Goal: Task Accomplishment & Management: Manage account settings

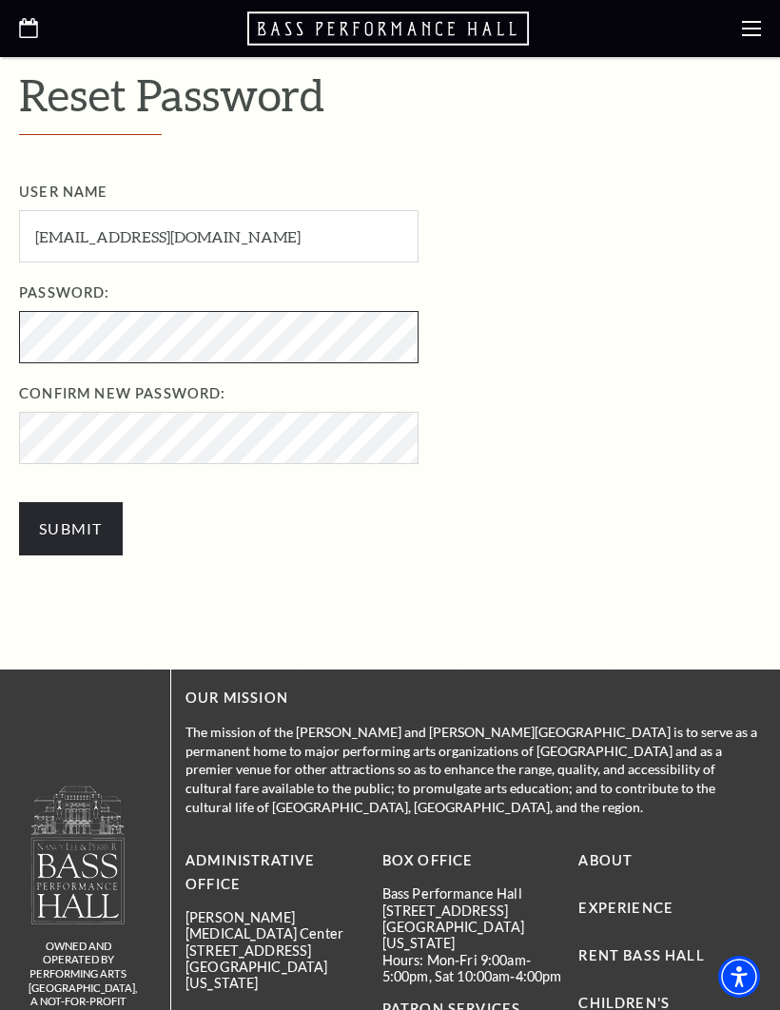
scroll to position [475, 0]
click at [65, 526] on input "Submit" at bounding box center [71, 529] width 104 height 53
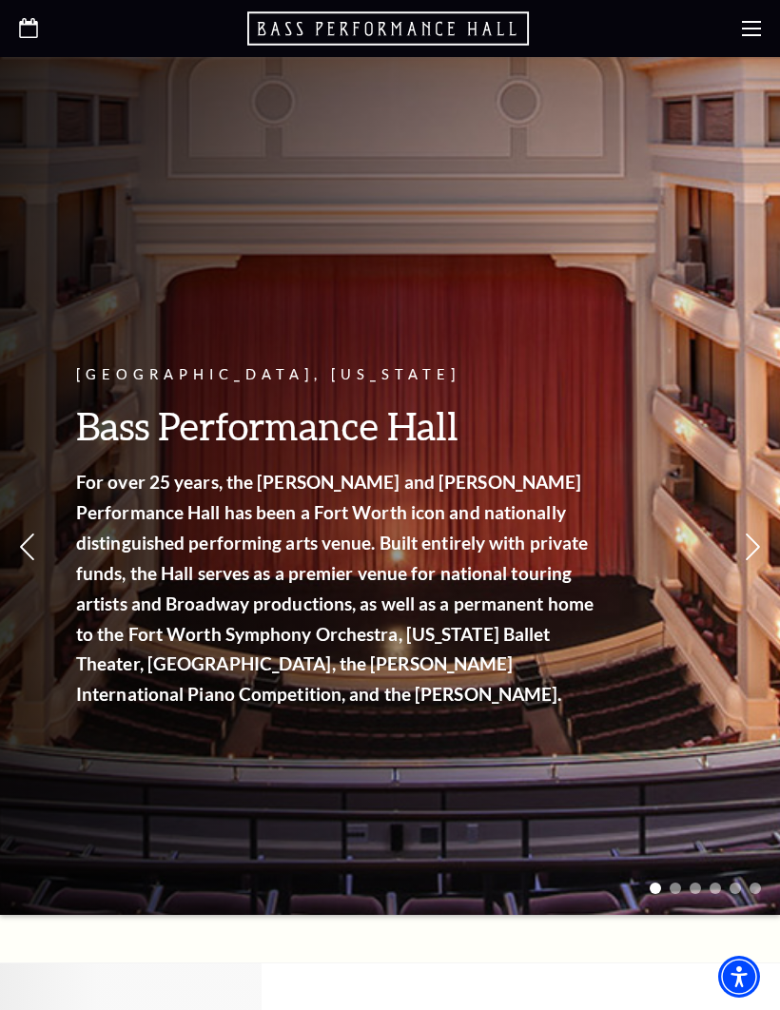
click at [750, 36] on use at bounding box center [751, 28] width 19 height 15
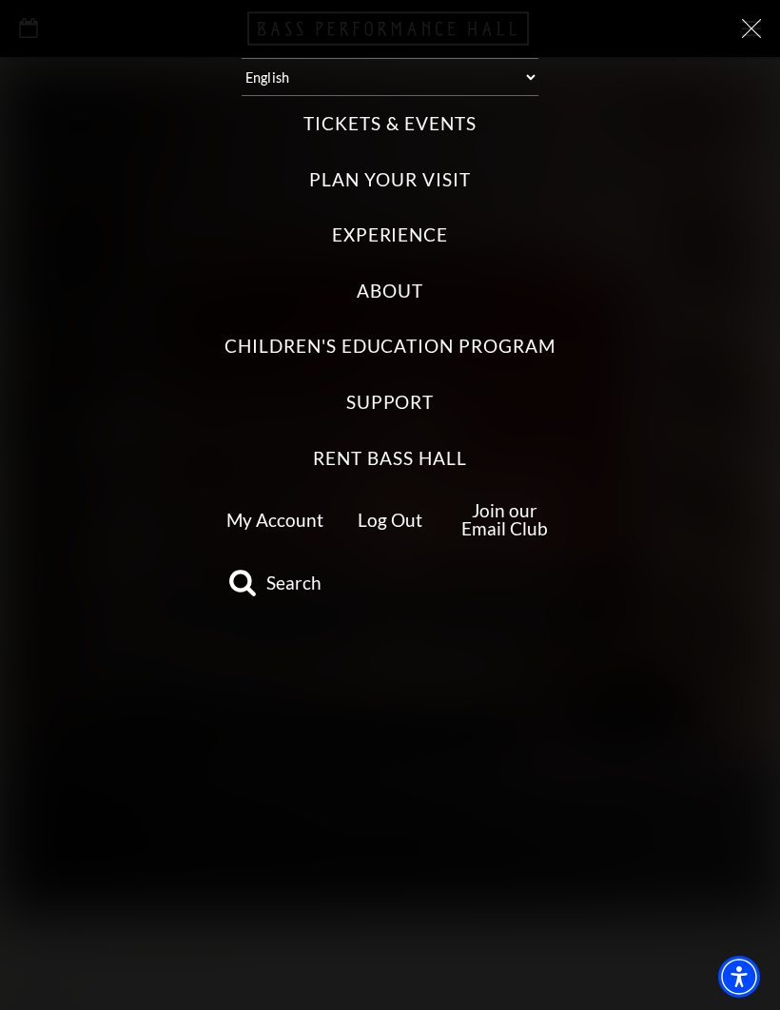
click at [439, 113] on label "Tickets & Events" at bounding box center [389, 124] width 172 height 26
click at [0, 0] on Events "Tickets & Events" at bounding box center [0, 0] width 0 height 0
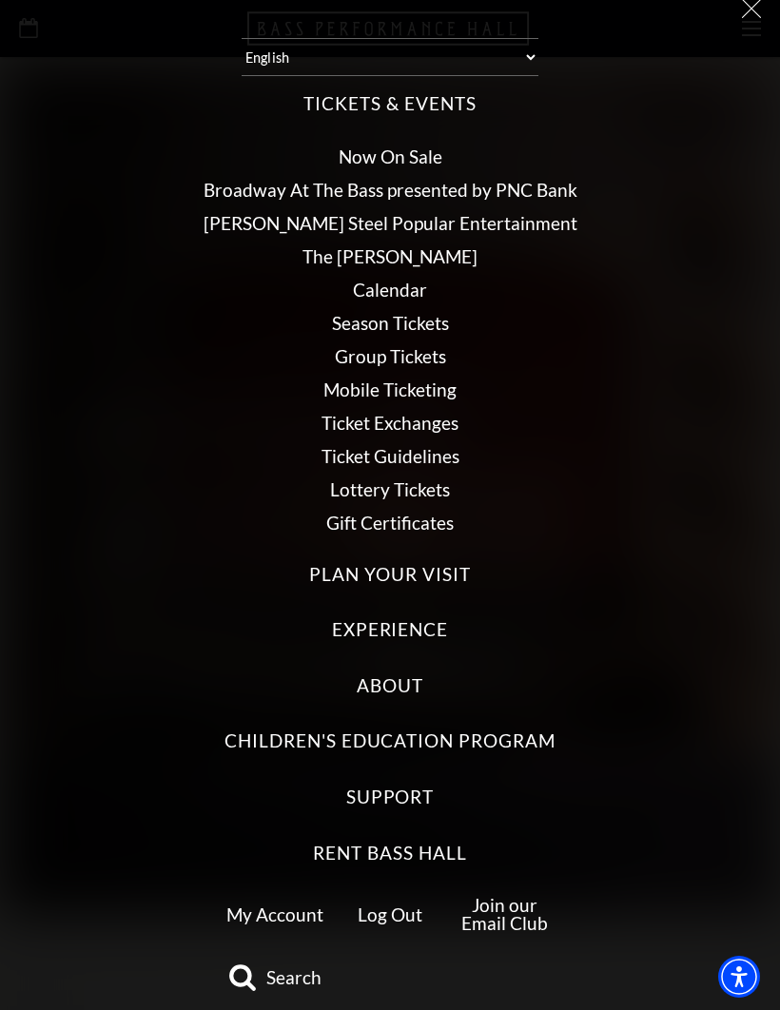
scroll to position [19, 0]
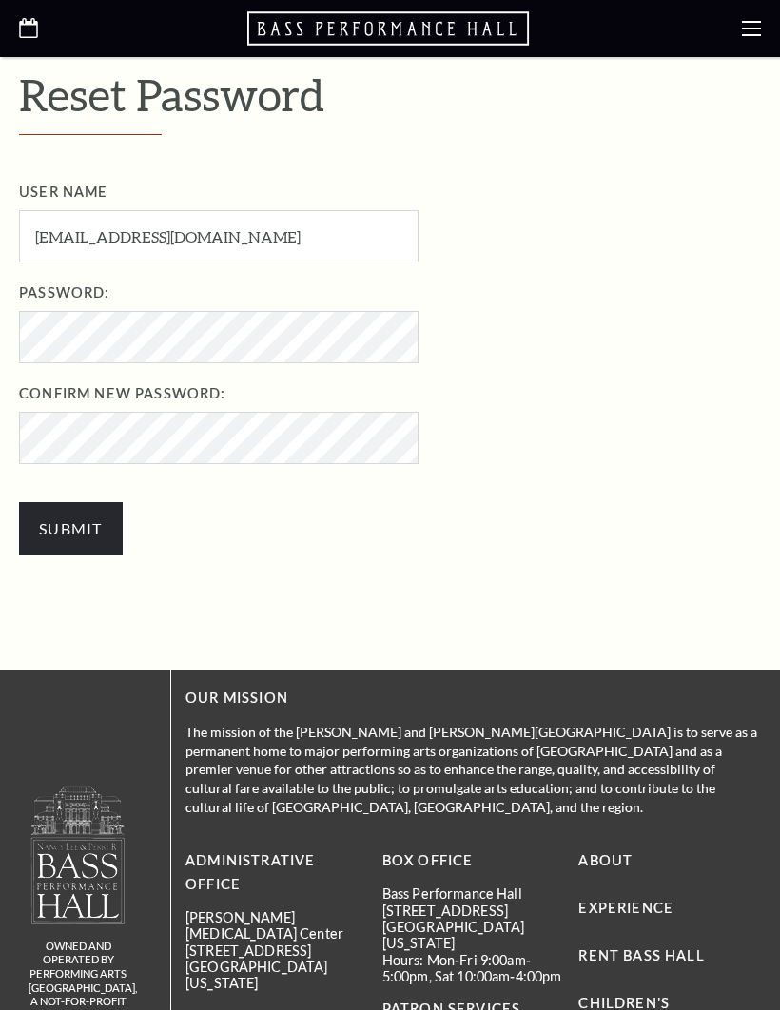
scroll to position [476, 0]
click at [755, 29] on use at bounding box center [751, 28] width 19 height 15
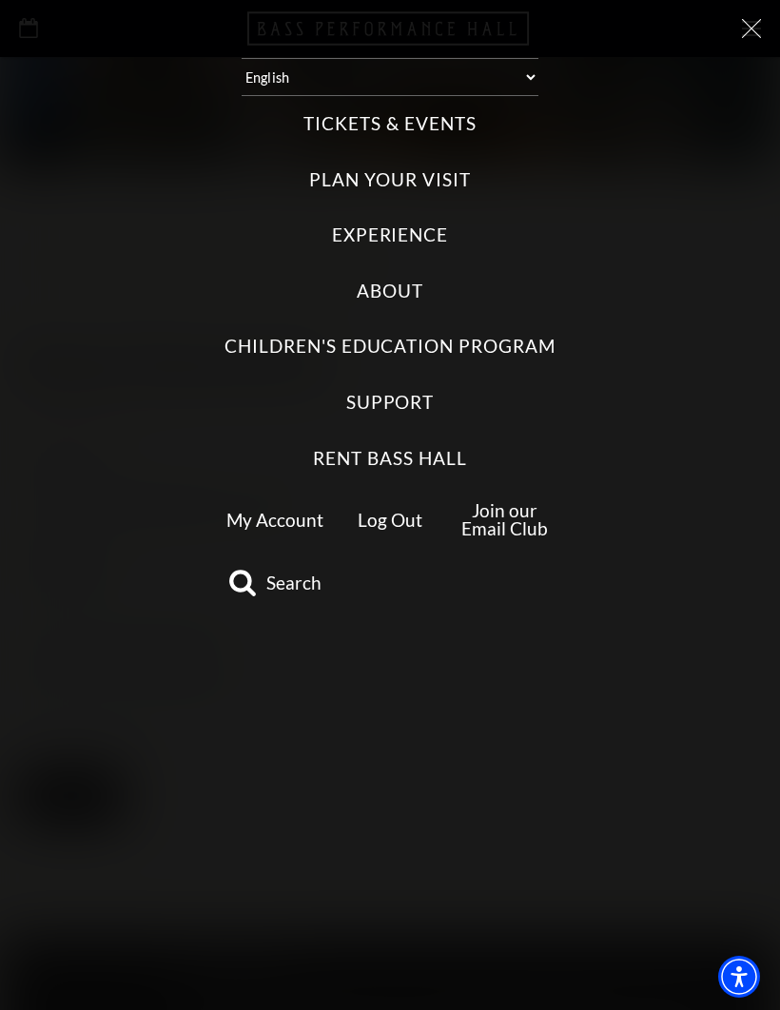
scroll to position [0, 0]
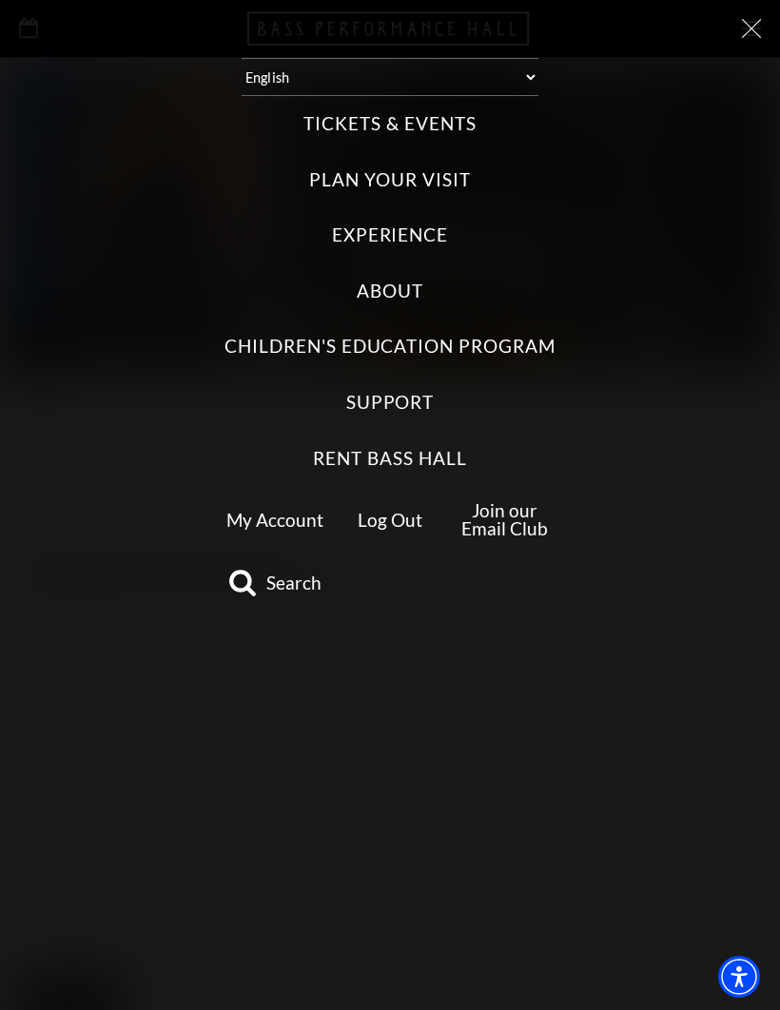
click at [275, 509] on link "My Account" at bounding box center [274, 520] width 97 height 22
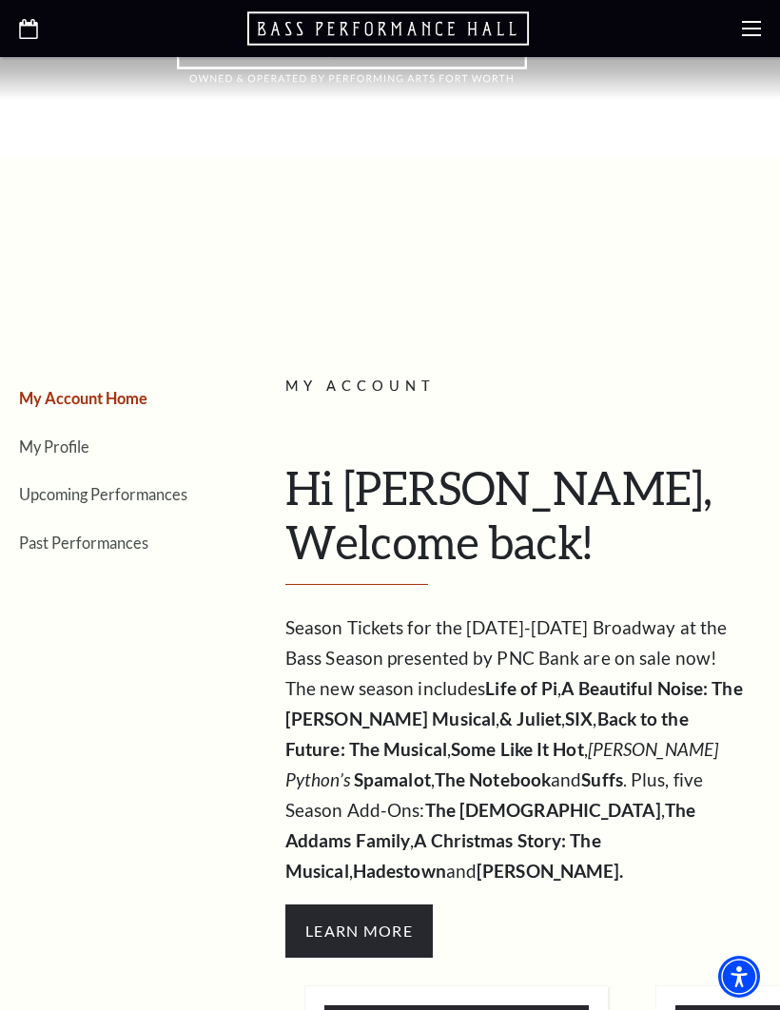
click at [80, 438] on link "My Profile" at bounding box center [54, 447] width 70 height 18
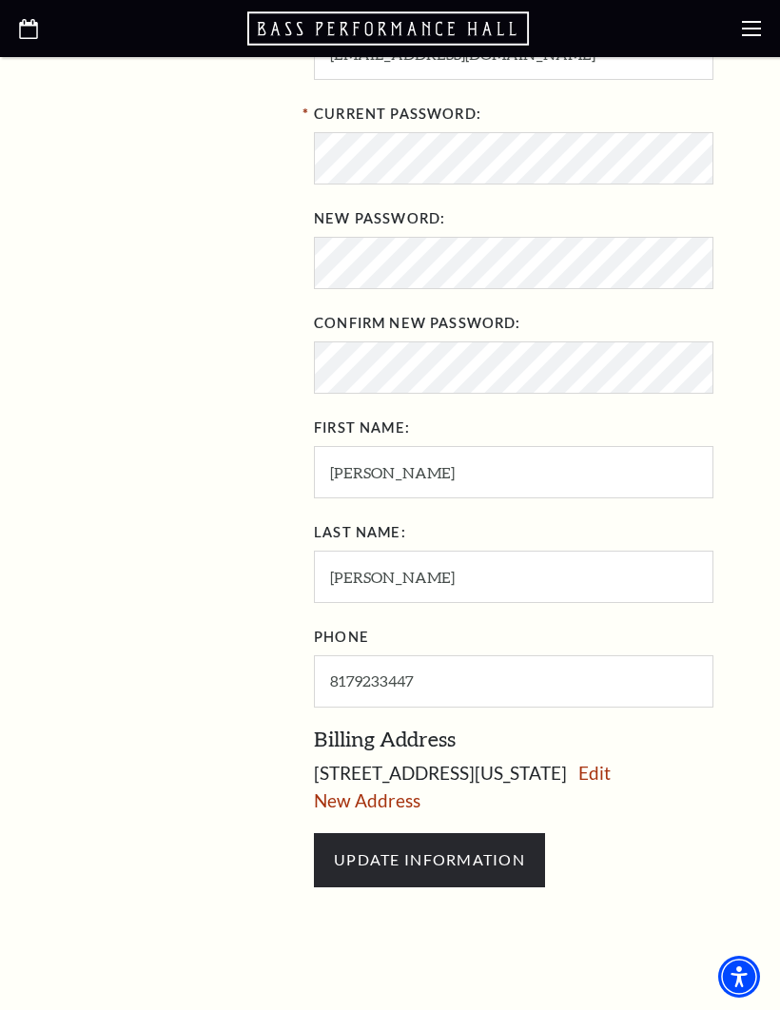
scroll to position [706, 0]
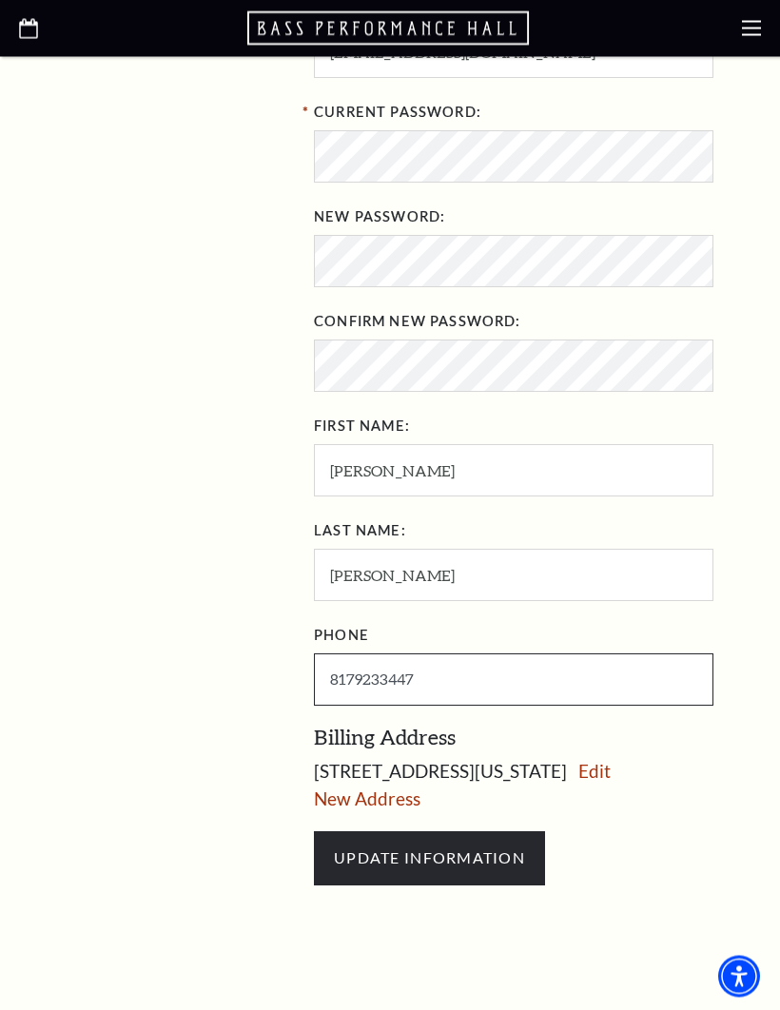
click at [439, 686] on input "8179233447" at bounding box center [514, 681] width 400 height 52
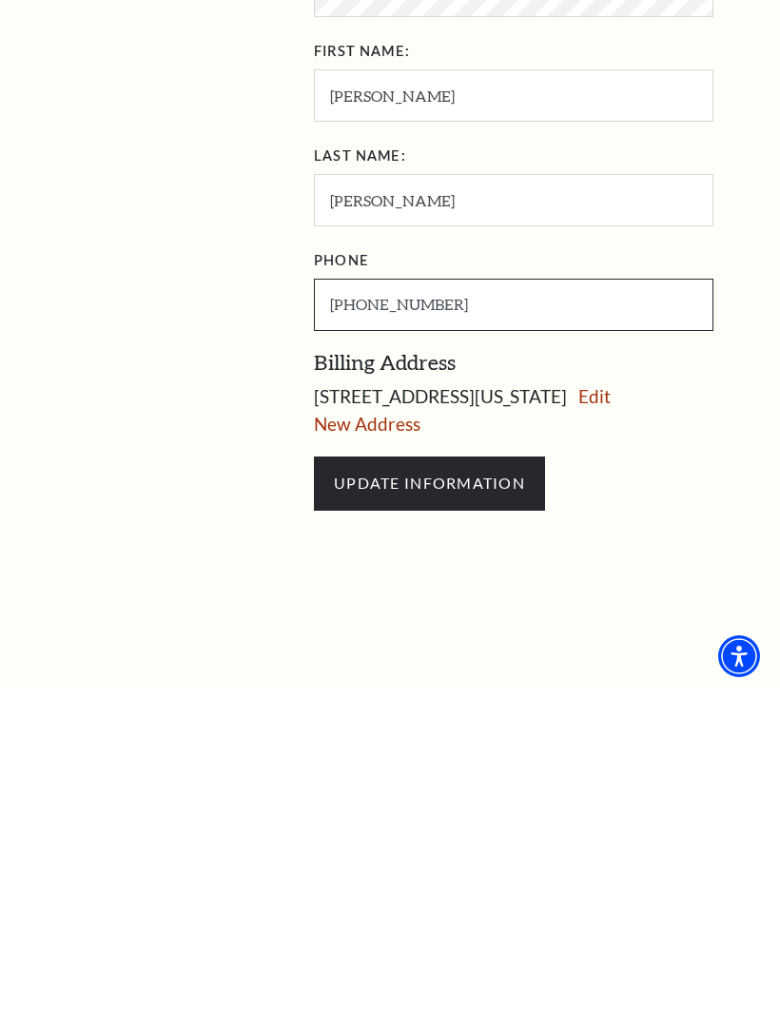
type input "817-709-7705"
click at [394, 777] on input "UPDATE INFORMATION" at bounding box center [429, 803] width 231 height 53
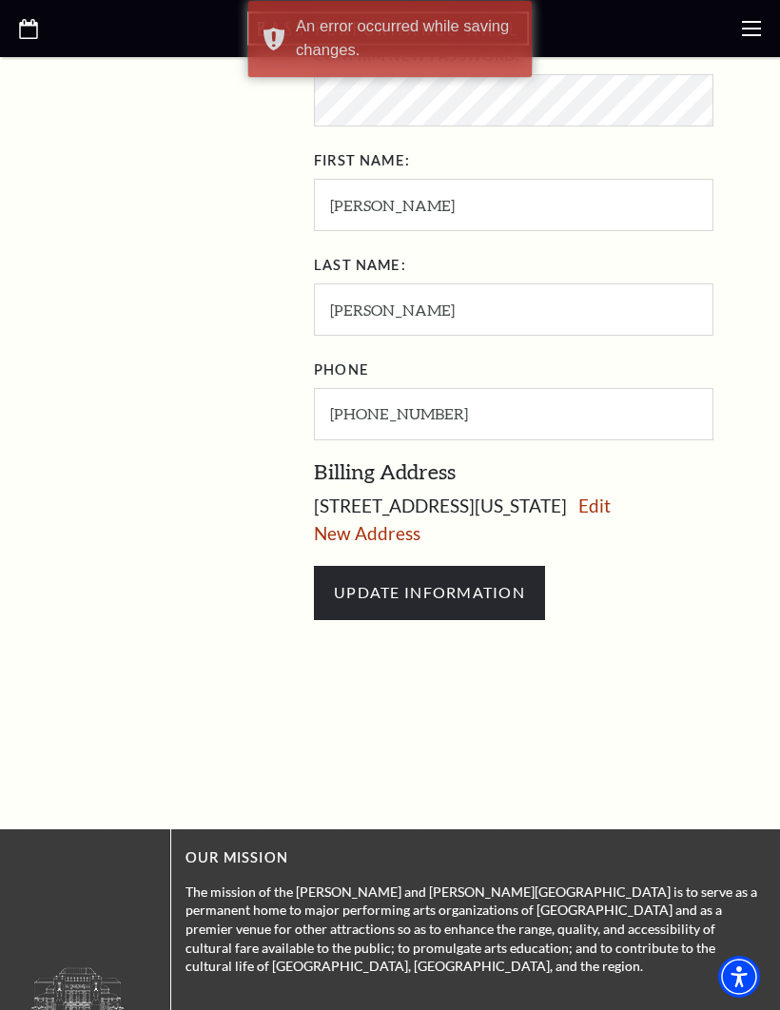
scroll to position [971, 0]
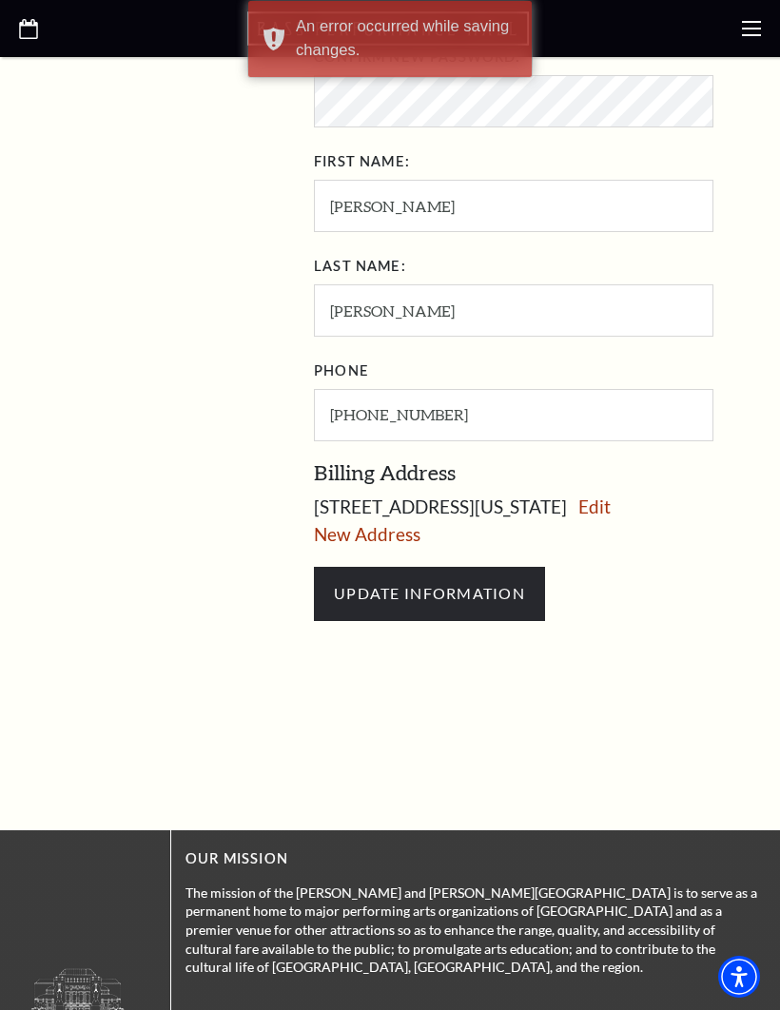
click at [365, 609] on input "UPDATE INFORMATION" at bounding box center [429, 593] width 231 height 53
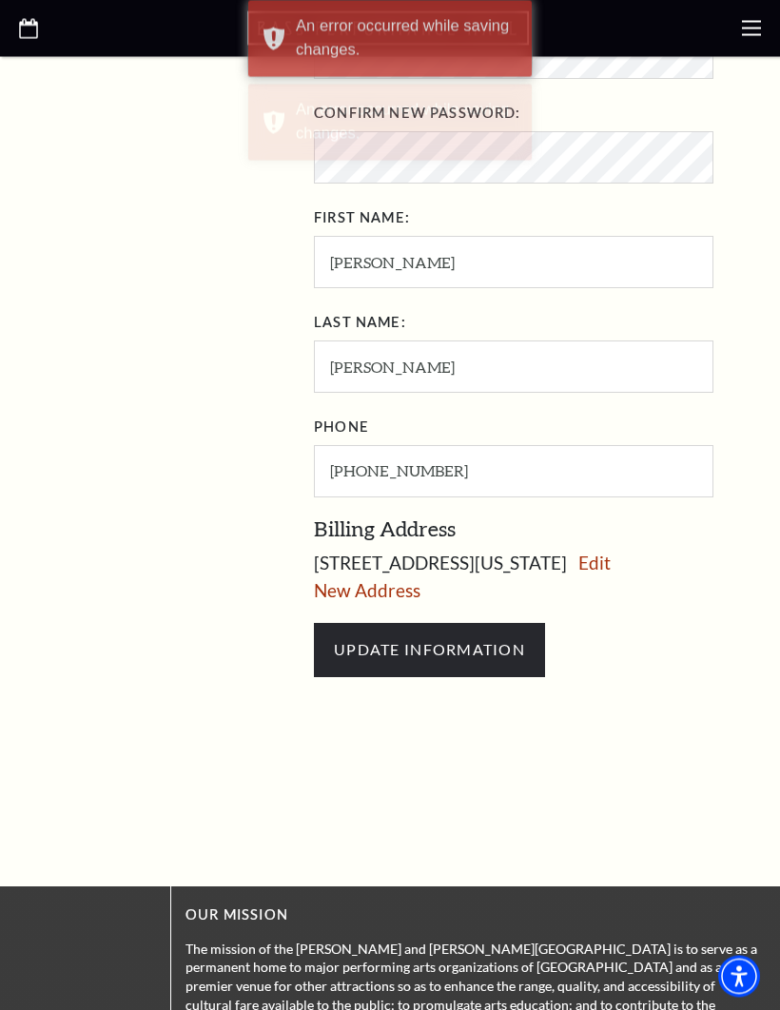
scroll to position [913, 0]
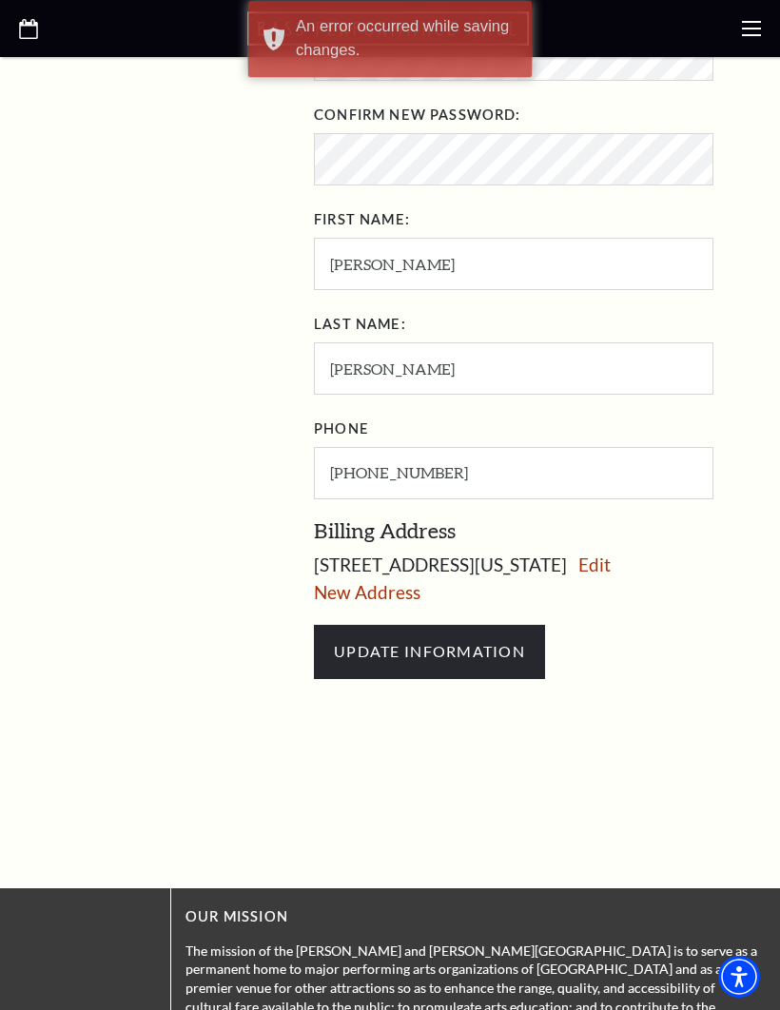
click at [578, 572] on link "Edit" at bounding box center [594, 565] width 32 height 22
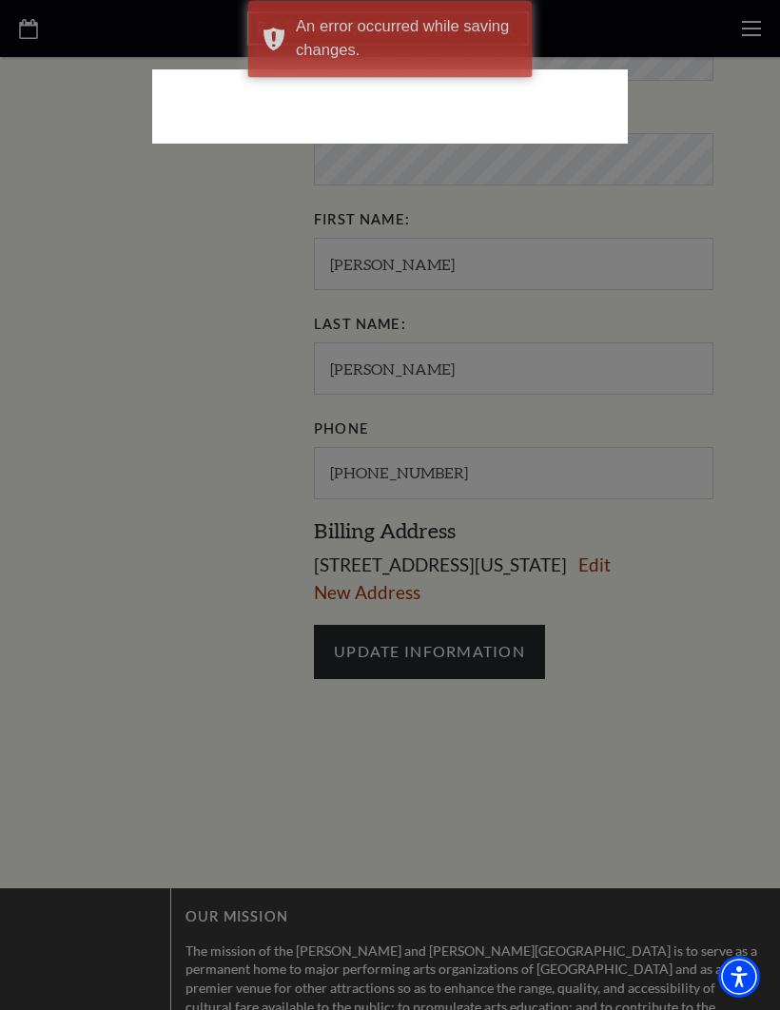
select select "1"
select select "TX"
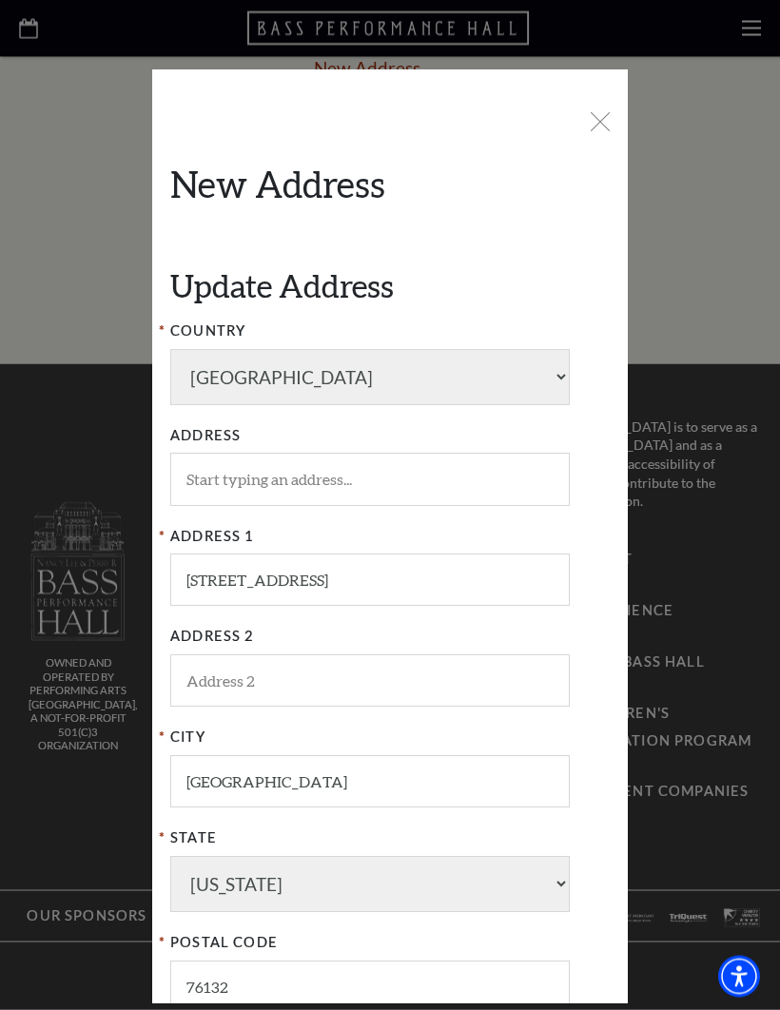
scroll to position [1478, 0]
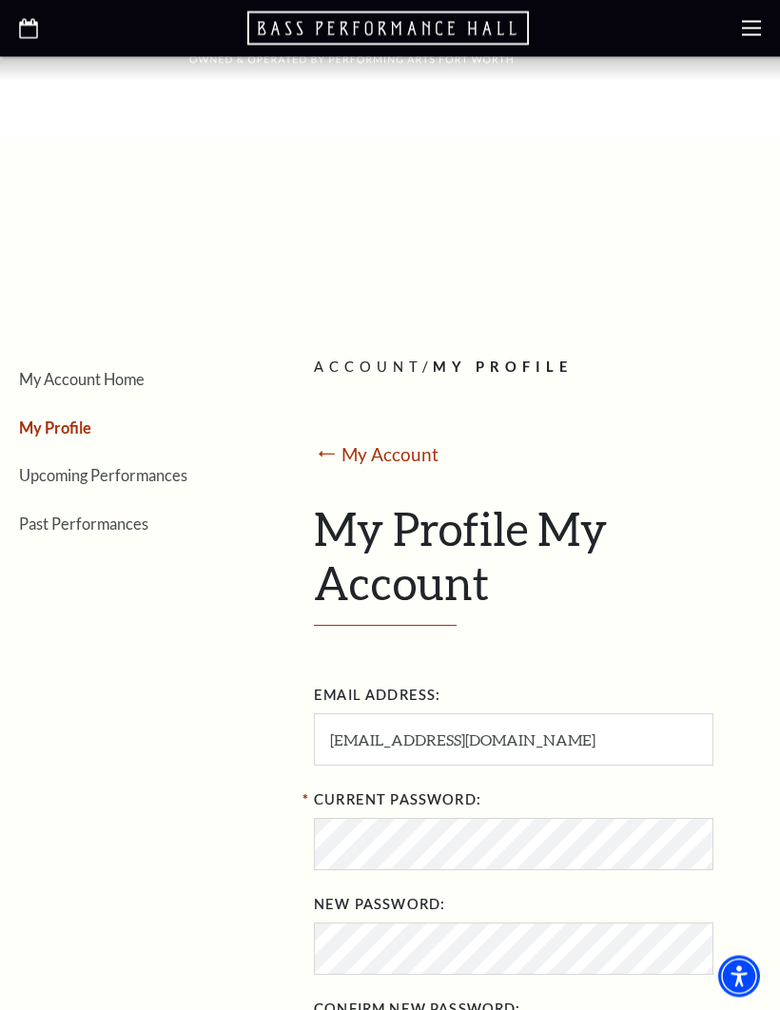
scroll to position [2, 0]
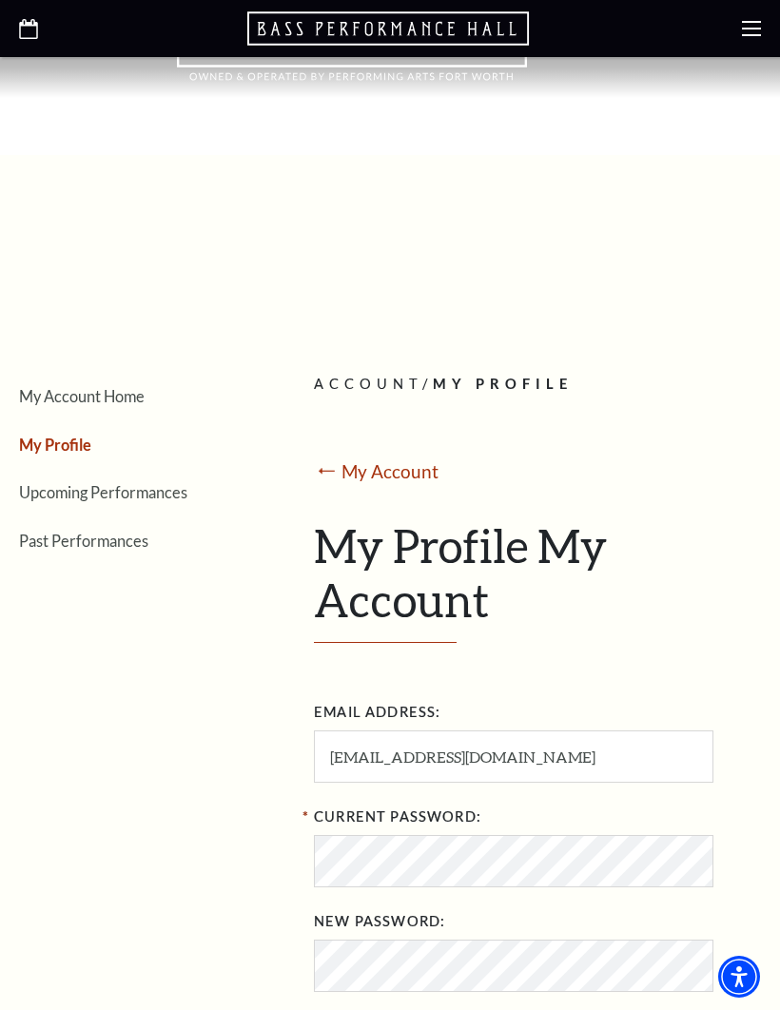
click at [751, 28] on use at bounding box center [751, 28] width 19 height 15
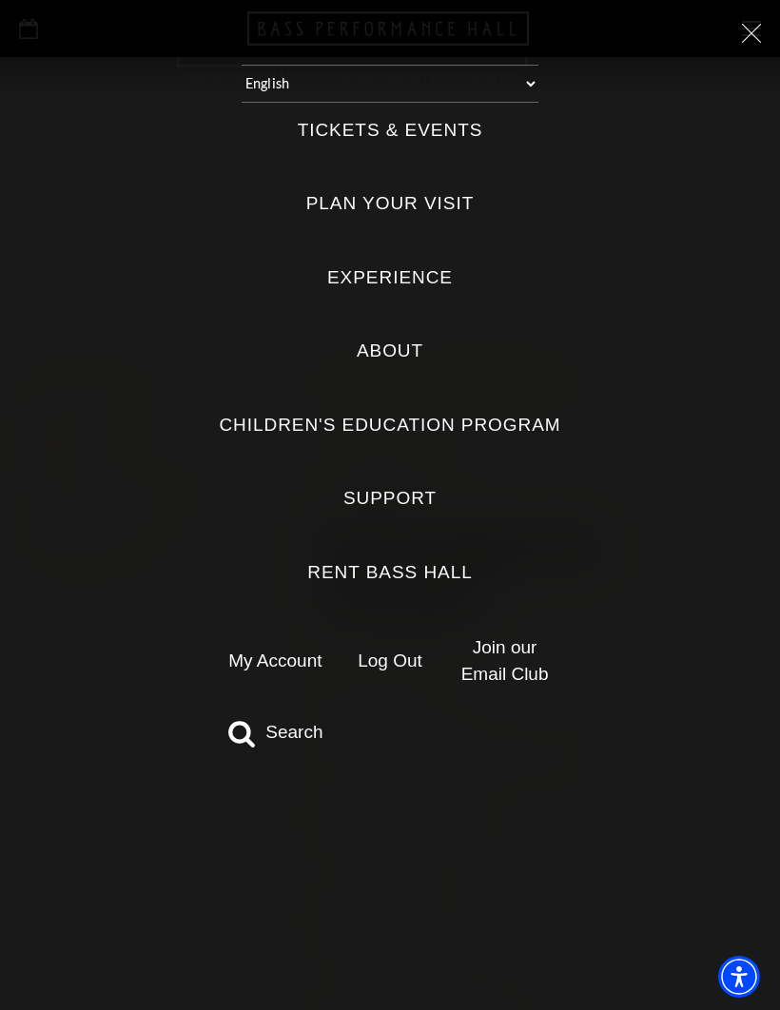
click at [439, 118] on label "Tickets & Events" at bounding box center [391, 131] width 186 height 26
click at [0, 0] on Events "Tickets & Events" at bounding box center [0, 0] width 0 height 0
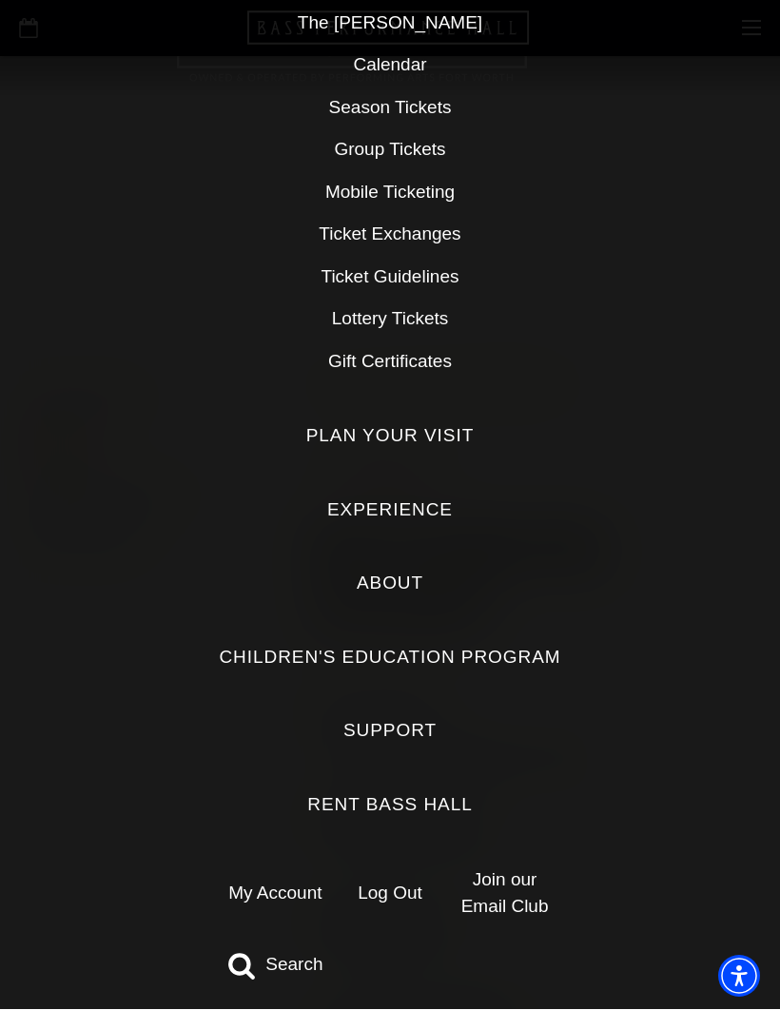
scroll to position [288, 0]
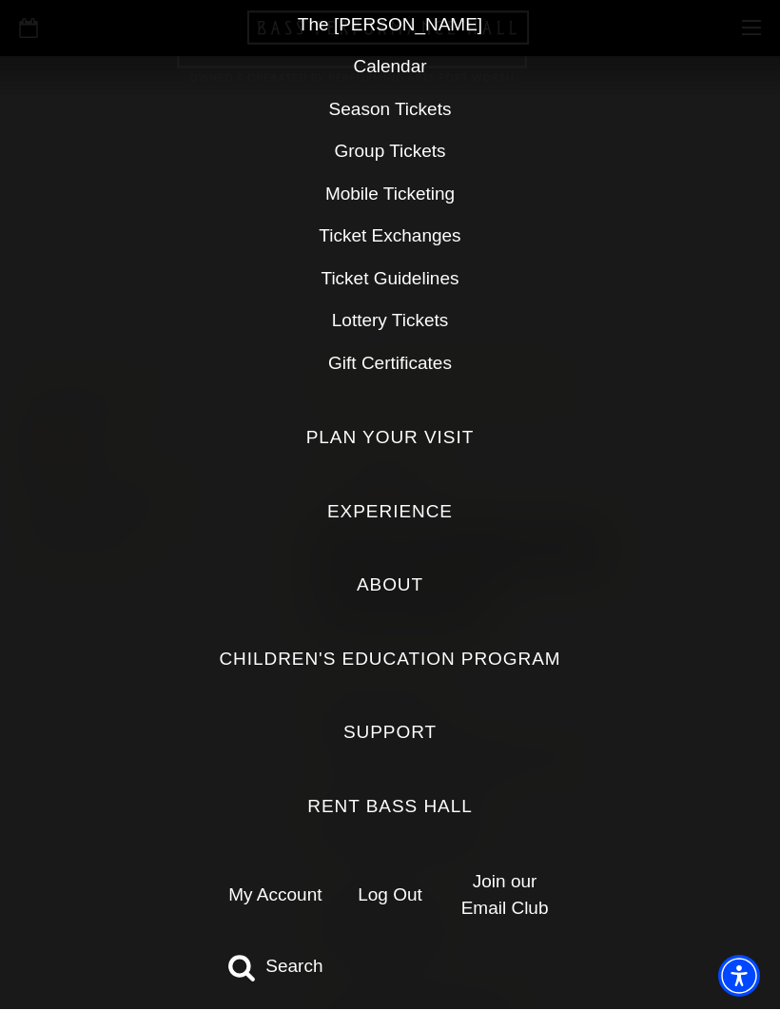
click at [296, 886] on link "My Account" at bounding box center [274, 896] width 93 height 20
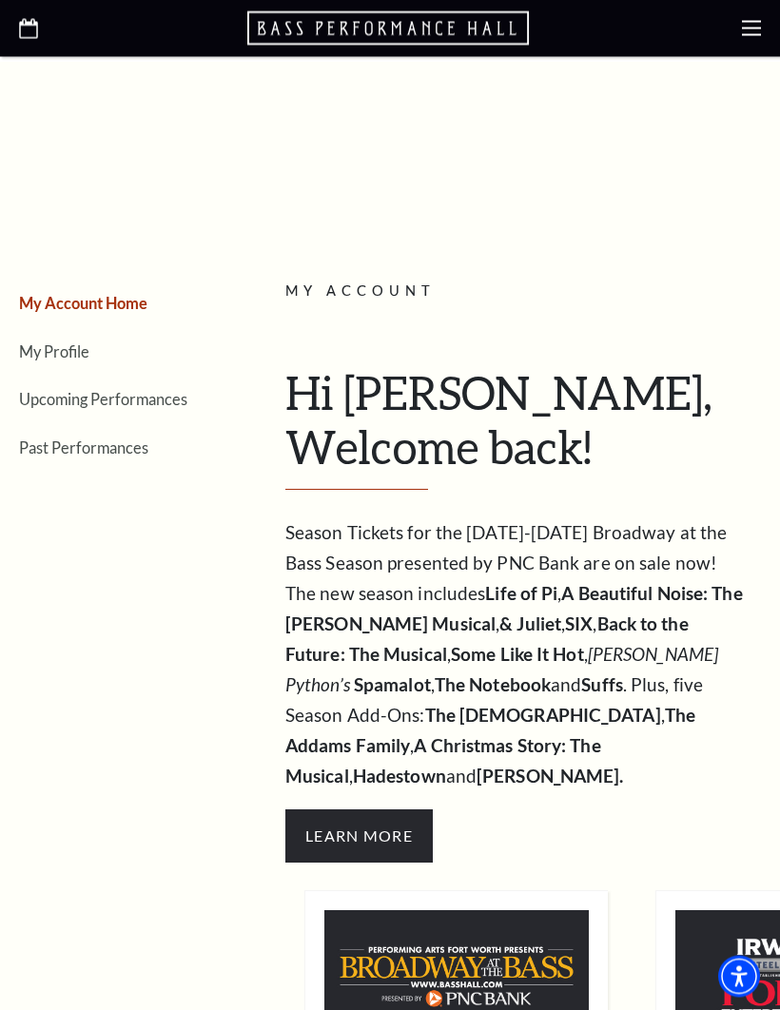
scroll to position [95, 0]
click at [87, 395] on link "Upcoming Performances" at bounding box center [103, 399] width 168 height 18
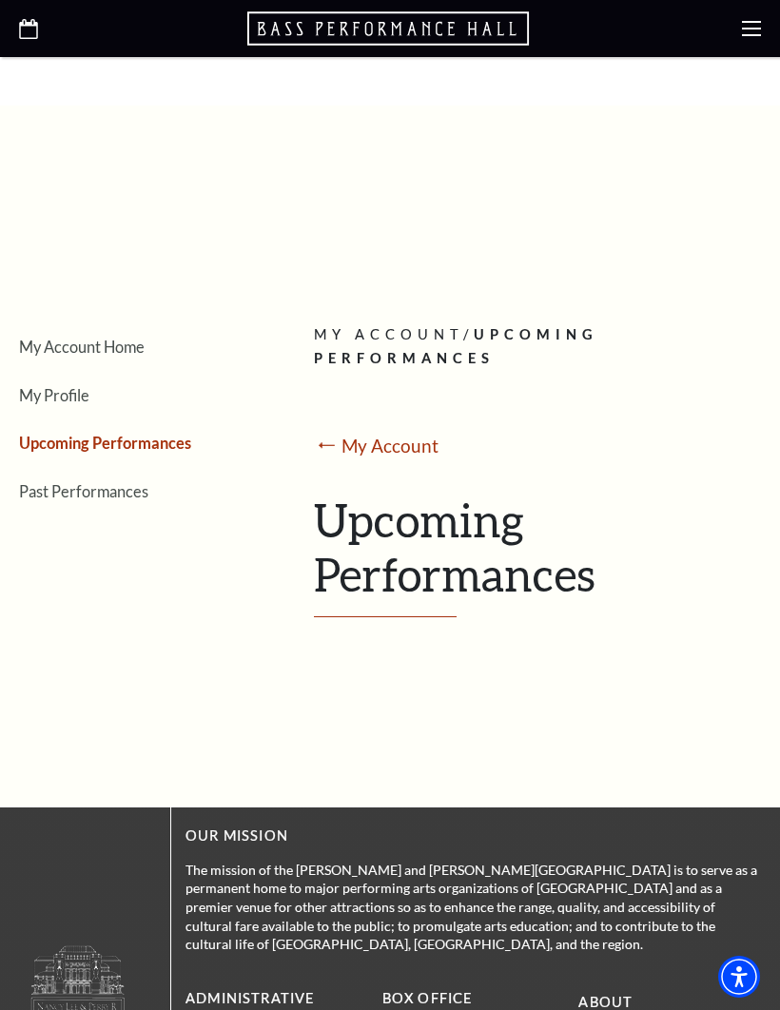
scroll to position [0, 0]
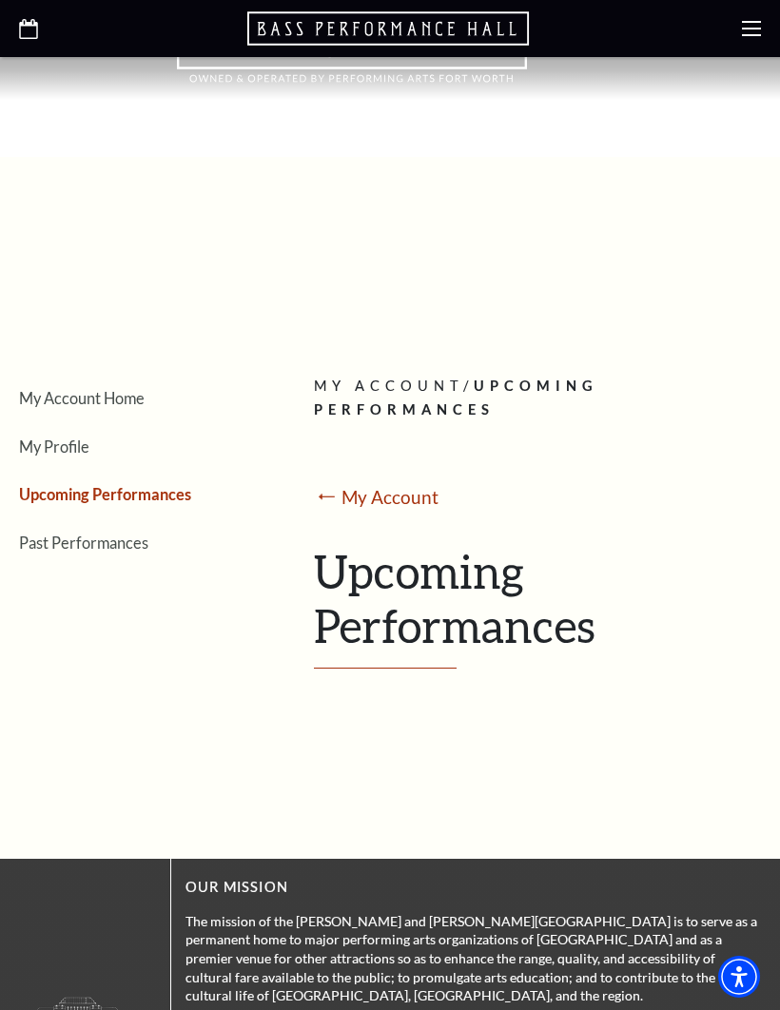
click at [401, 609] on h1 "Upcoming Performances" at bounding box center [530, 606] width 433 height 125
click at [70, 442] on link "My Profile" at bounding box center [54, 447] width 70 height 18
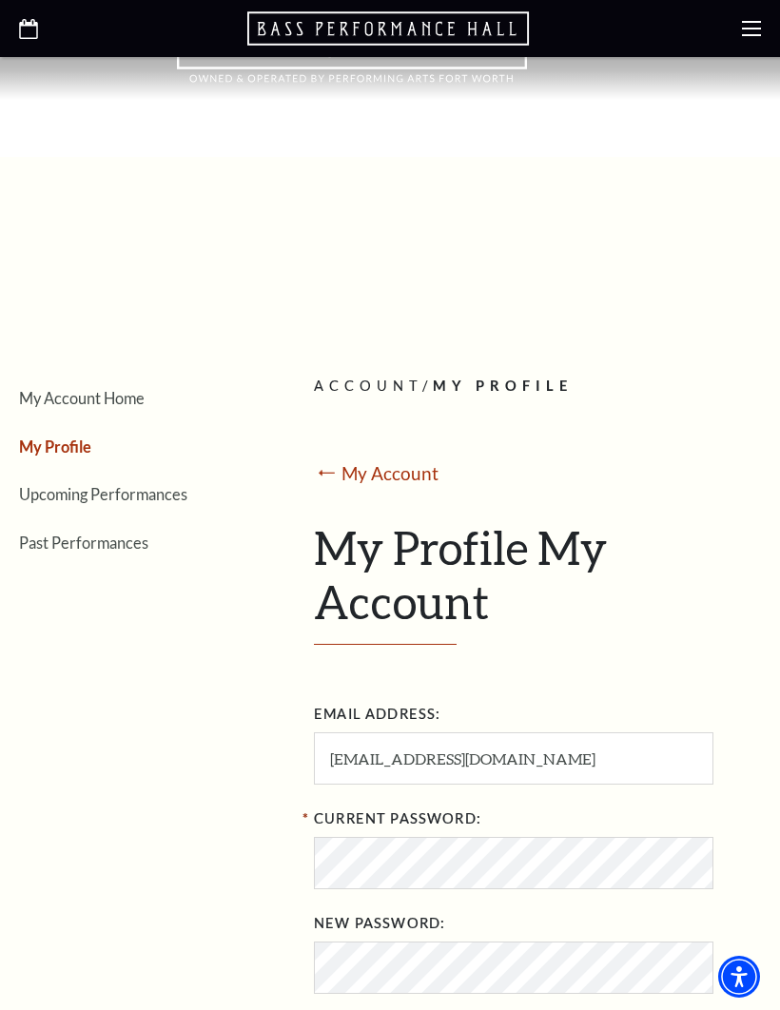
click at [0, 714] on div "My Account Home My Profile Upcoming Performances Past Performances Loading... A…" at bounding box center [390, 1003] width 780 height 1598
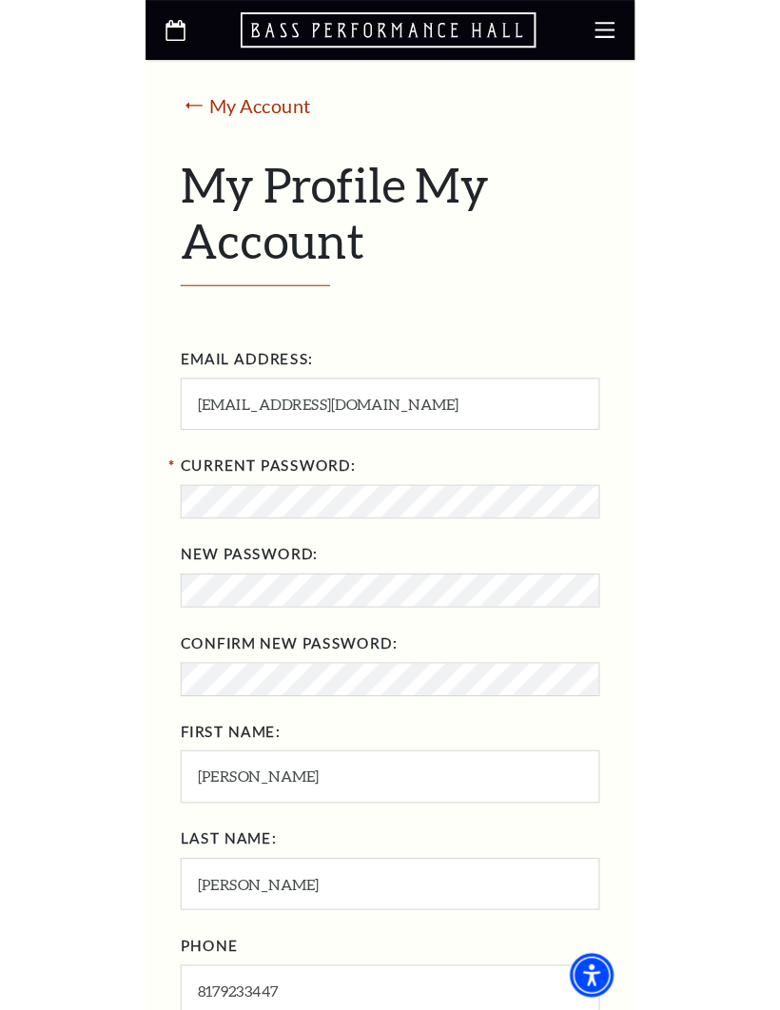
scroll to position [321, 0]
